Goal: Find specific page/section: Find specific page/section

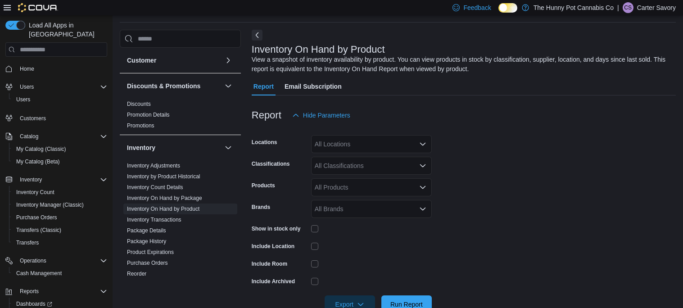
scroll to position [30, 0]
click at [35, 63] on link "Home" at bounding box center [27, 68] width 22 height 11
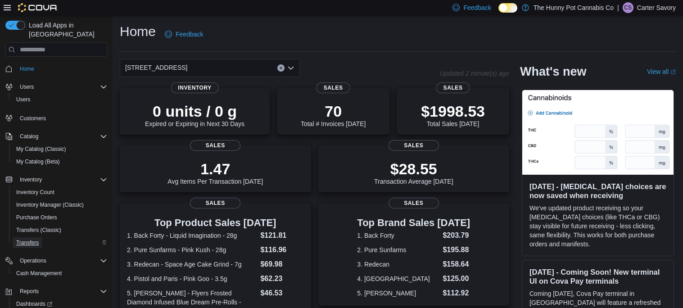
click at [38, 239] on span "Transfers" at bounding box center [27, 242] width 23 height 7
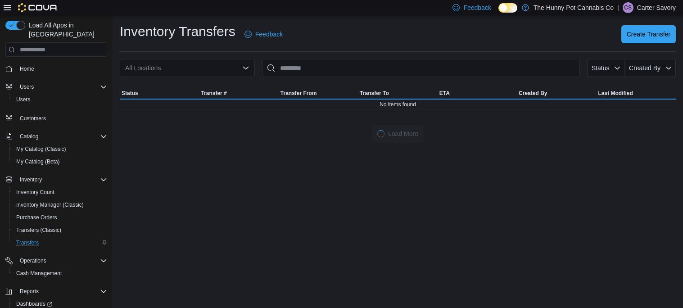
click at [206, 68] on div "All Locations" at bounding box center [187, 68] width 135 height 18
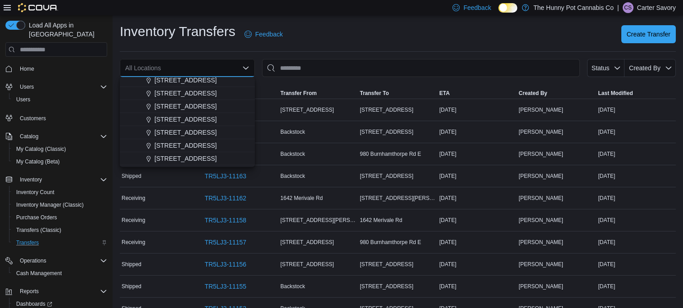
scroll to position [301, 0]
click at [178, 111] on span "[STREET_ADDRESS]" at bounding box center [185, 108] width 62 height 9
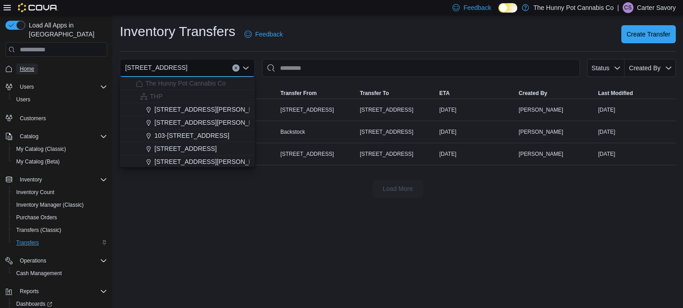
click at [32, 65] on span "Home" at bounding box center [27, 68] width 14 height 7
